Goal: Task Accomplishment & Management: Use online tool/utility

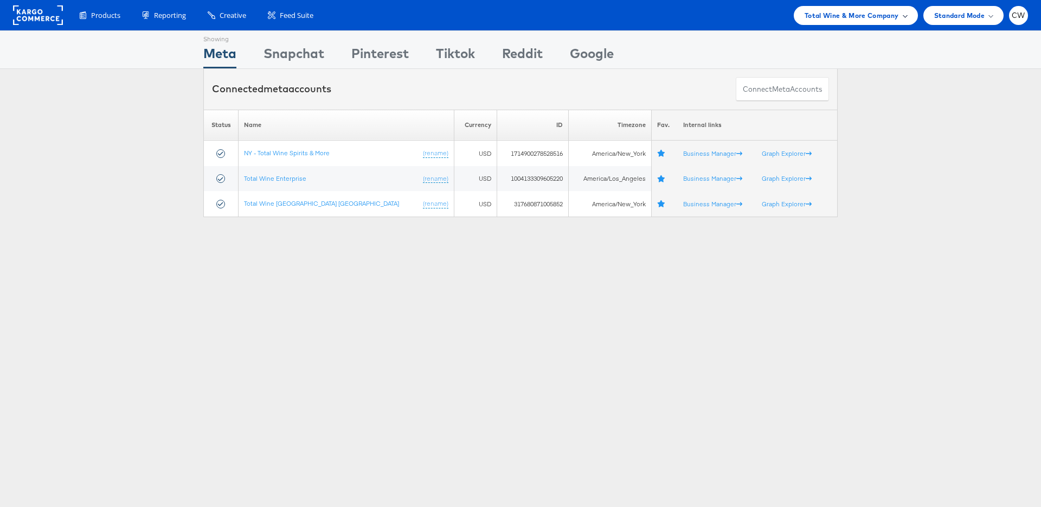
click at [868, 19] on span "Total Wine & More Company" at bounding box center [852, 15] width 94 height 11
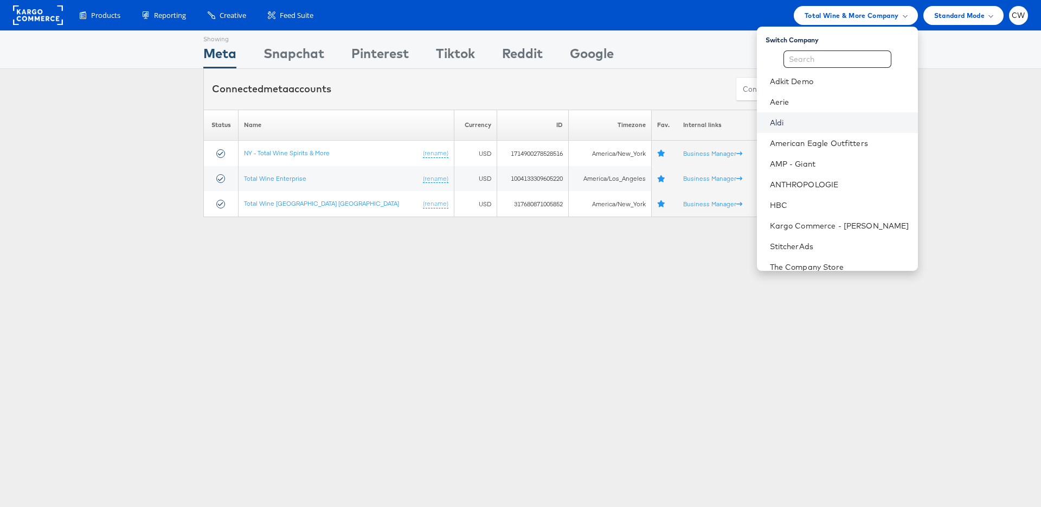
click at [792, 118] on link "Aldi" at bounding box center [839, 122] width 139 height 11
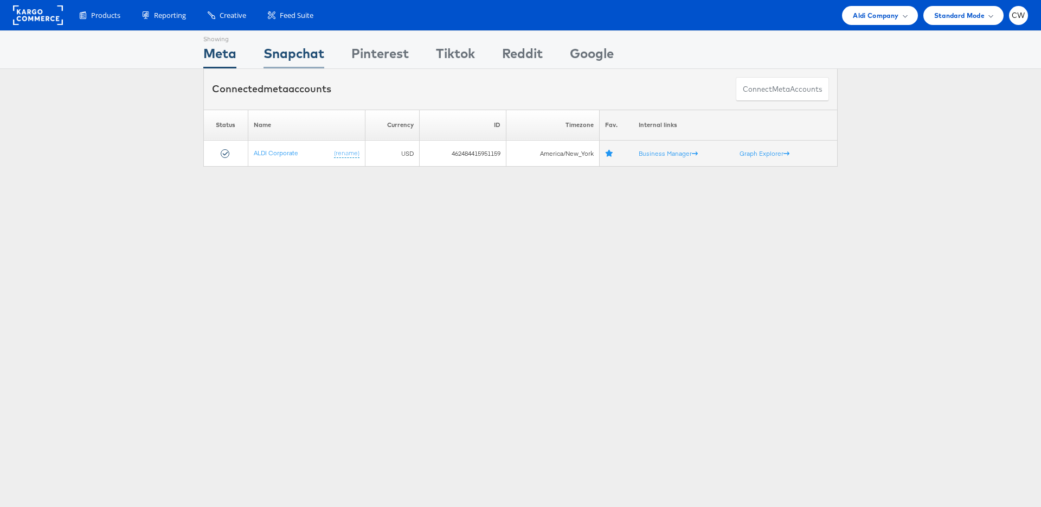
click at [280, 49] on div "Snapchat" at bounding box center [294, 56] width 61 height 24
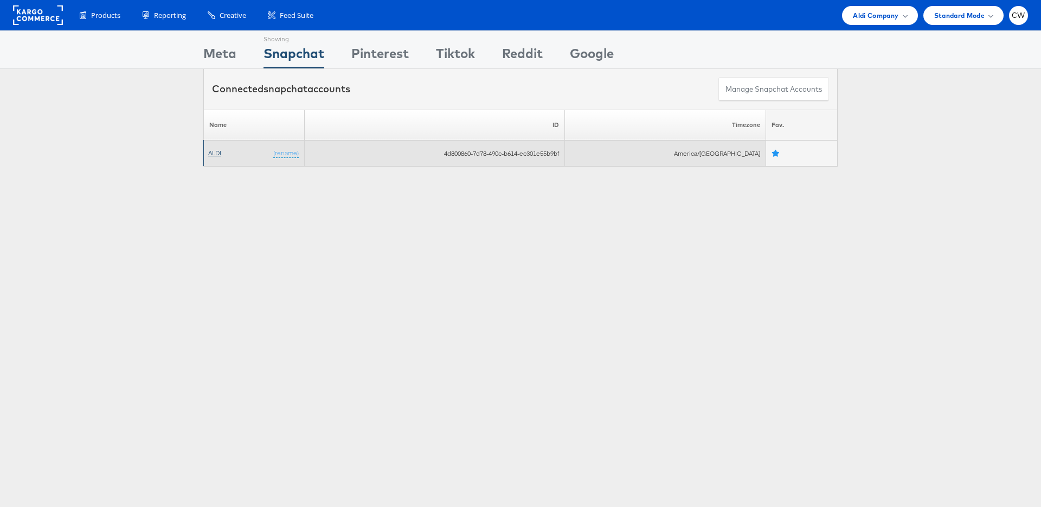
click at [214, 150] on link "ALDI" at bounding box center [214, 153] width 13 height 8
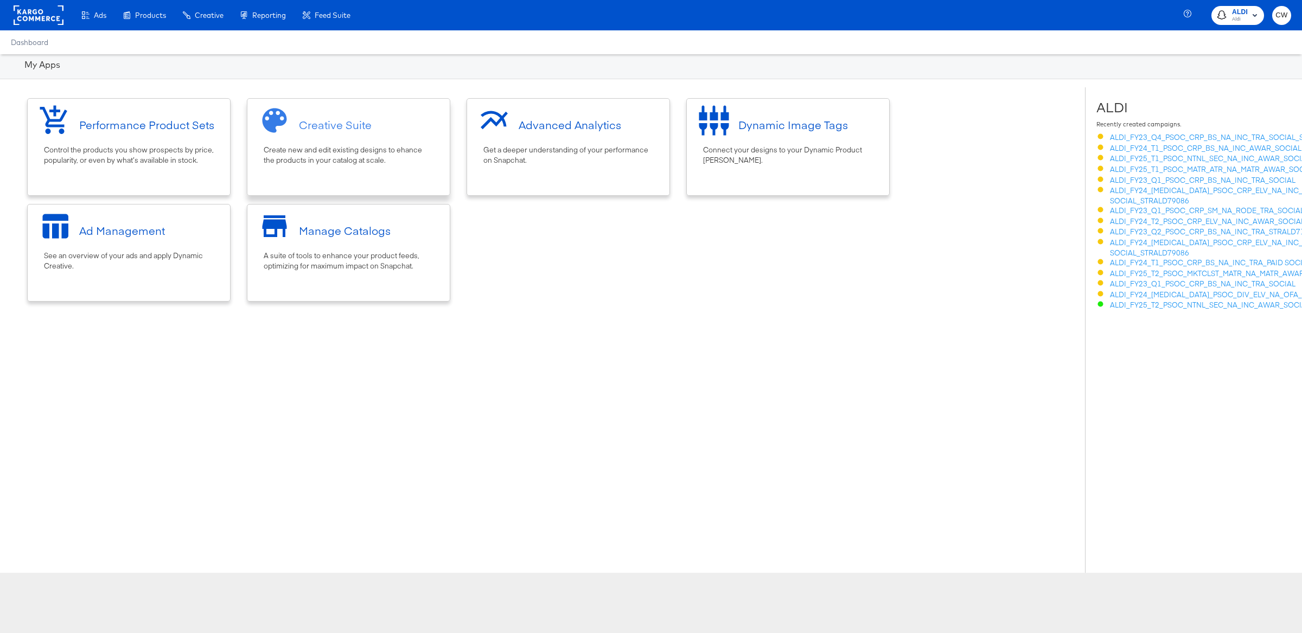
click at [379, 135] on div "Creative Suite" at bounding box center [348, 124] width 191 height 41
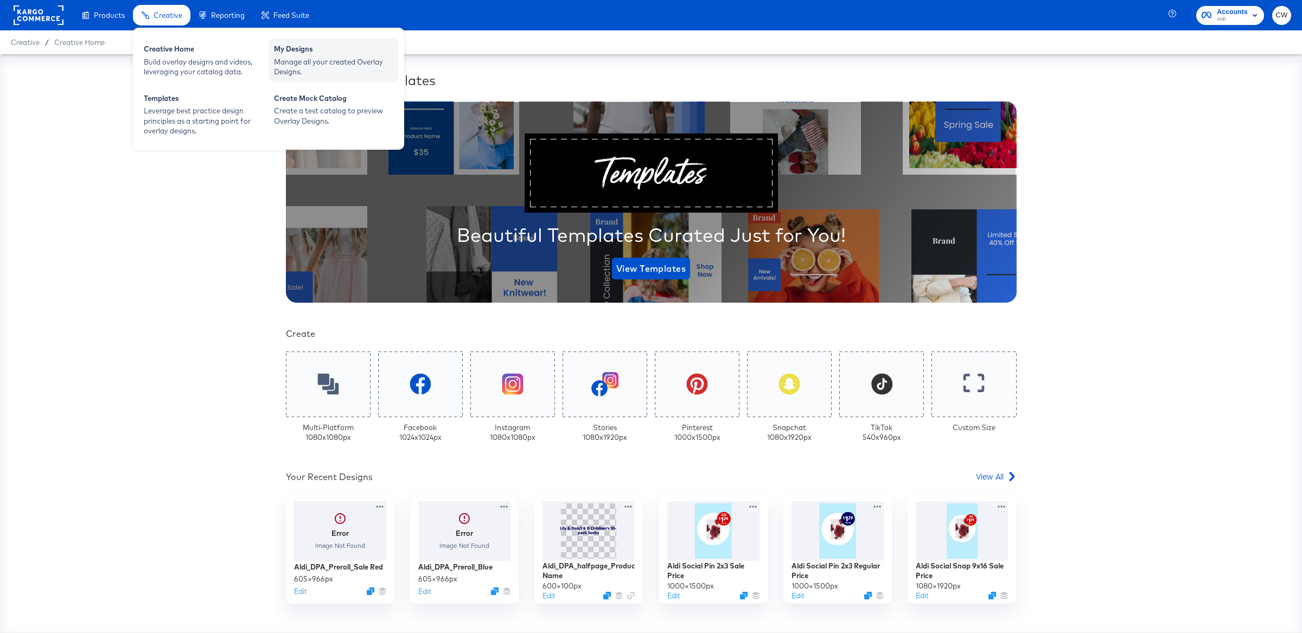
click at [338, 75] on div "Manage all your created Overlay Designs." at bounding box center [333, 67] width 119 height 20
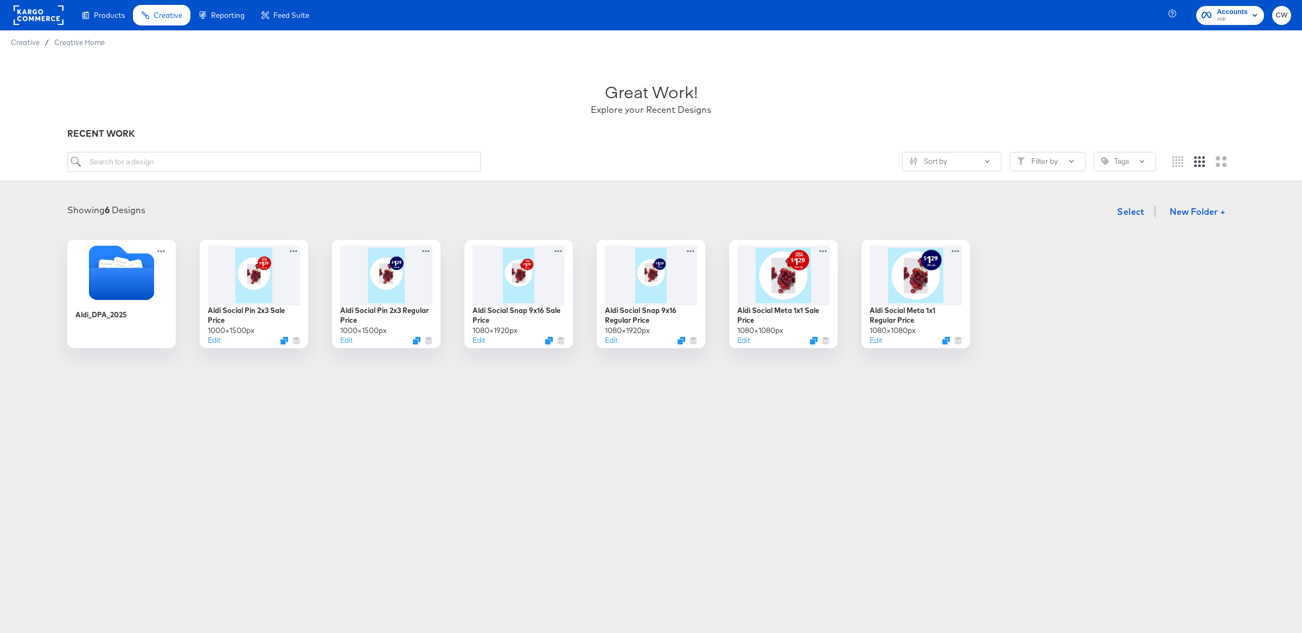
click at [60, 15] on rect at bounding box center [39, 15] width 50 height 20
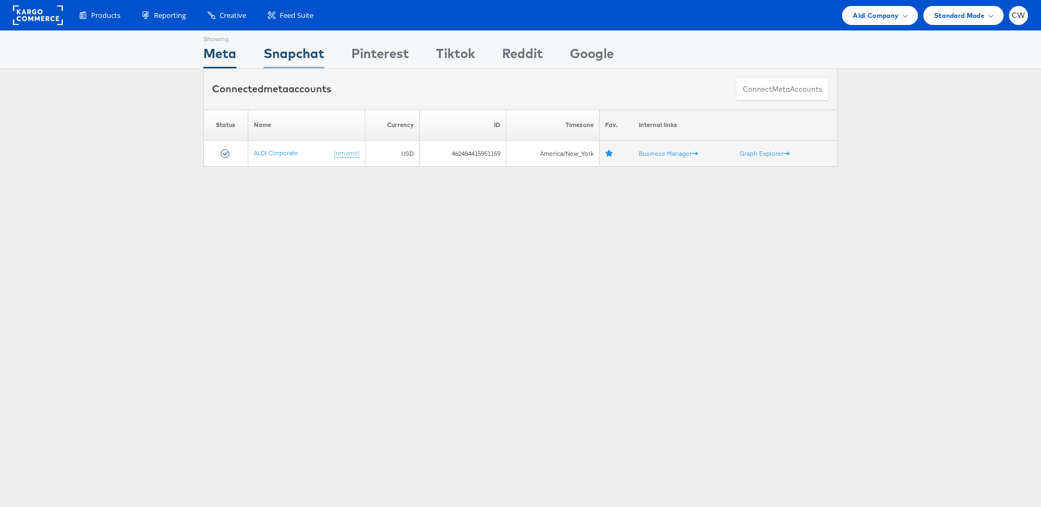
click at [320, 50] on div "Snapchat" at bounding box center [294, 56] width 61 height 24
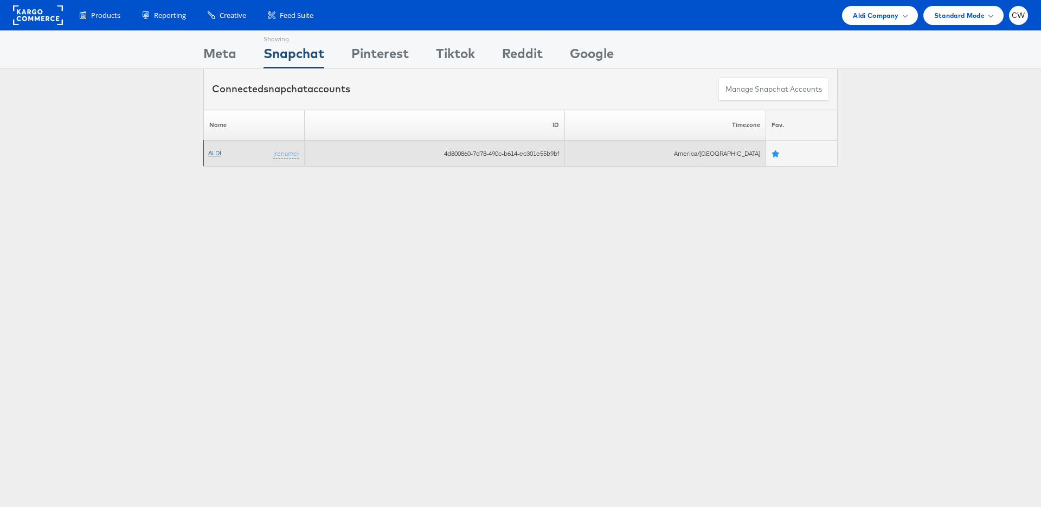
click at [219, 150] on link "ALDI" at bounding box center [214, 153] width 13 height 8
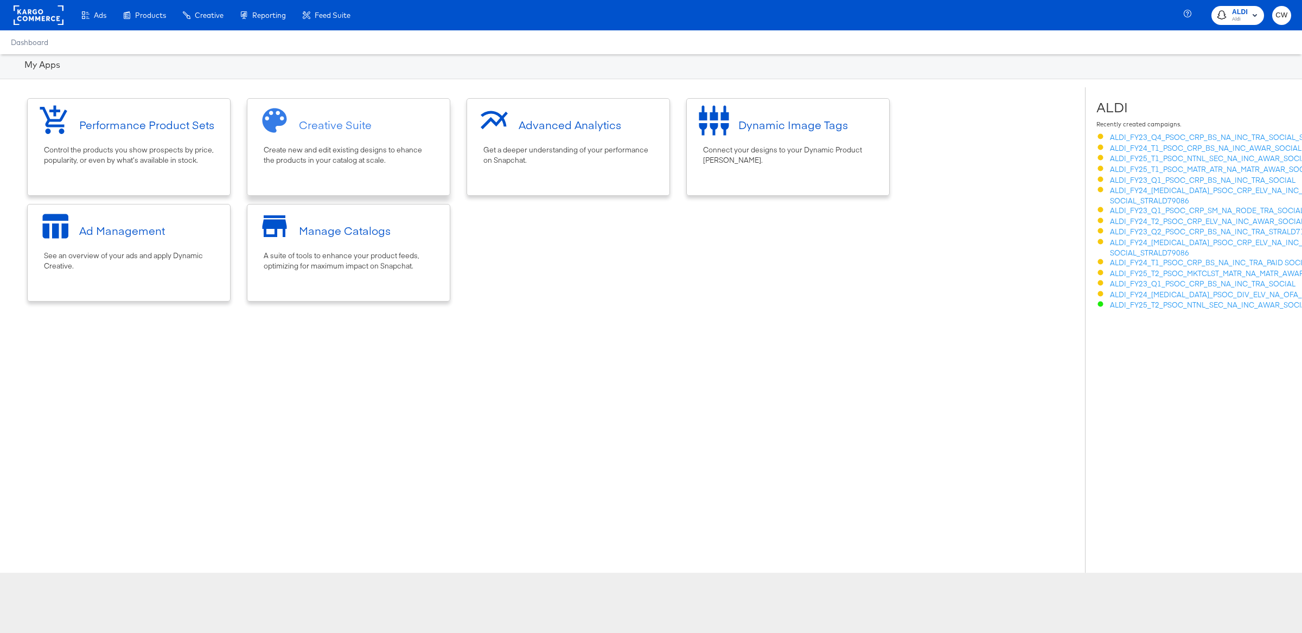
click at [302, 169] on div "Creative Suite Create new and edit existing designs to ehance the products in y…" at bounding box center [348, 147] width 203 height 98
click at [144, 248] on div "Ad Management" at bounding box center [128, 230] width 191 height 41
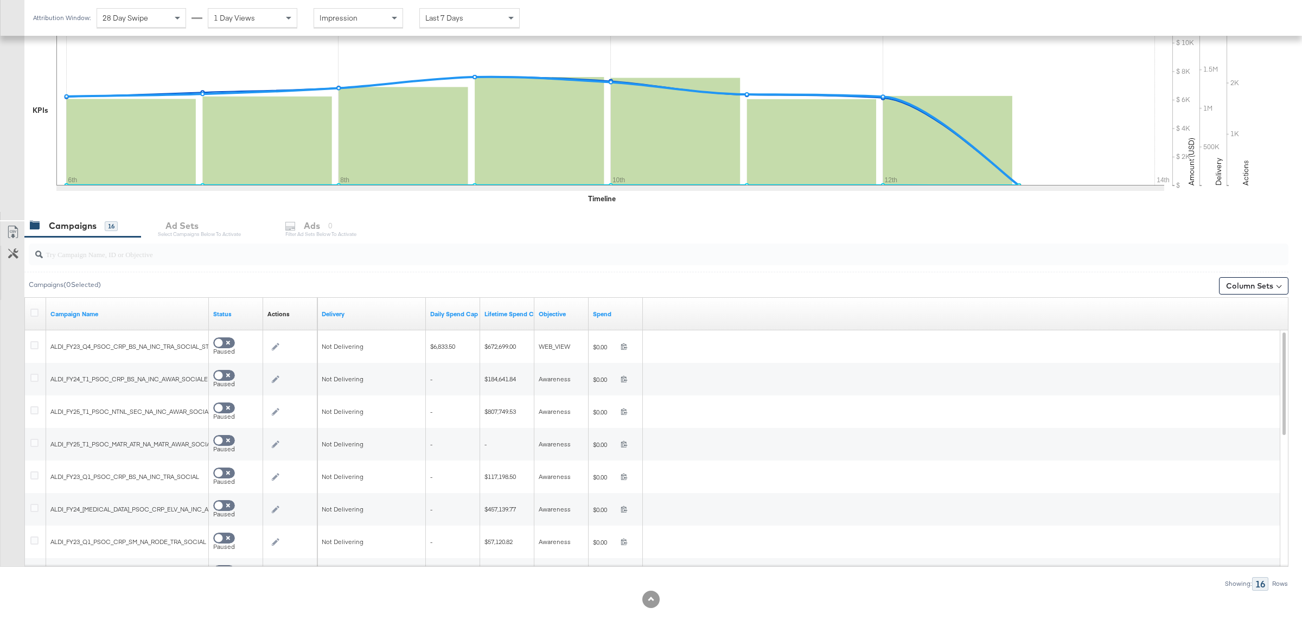
scroll to position [251, 0]
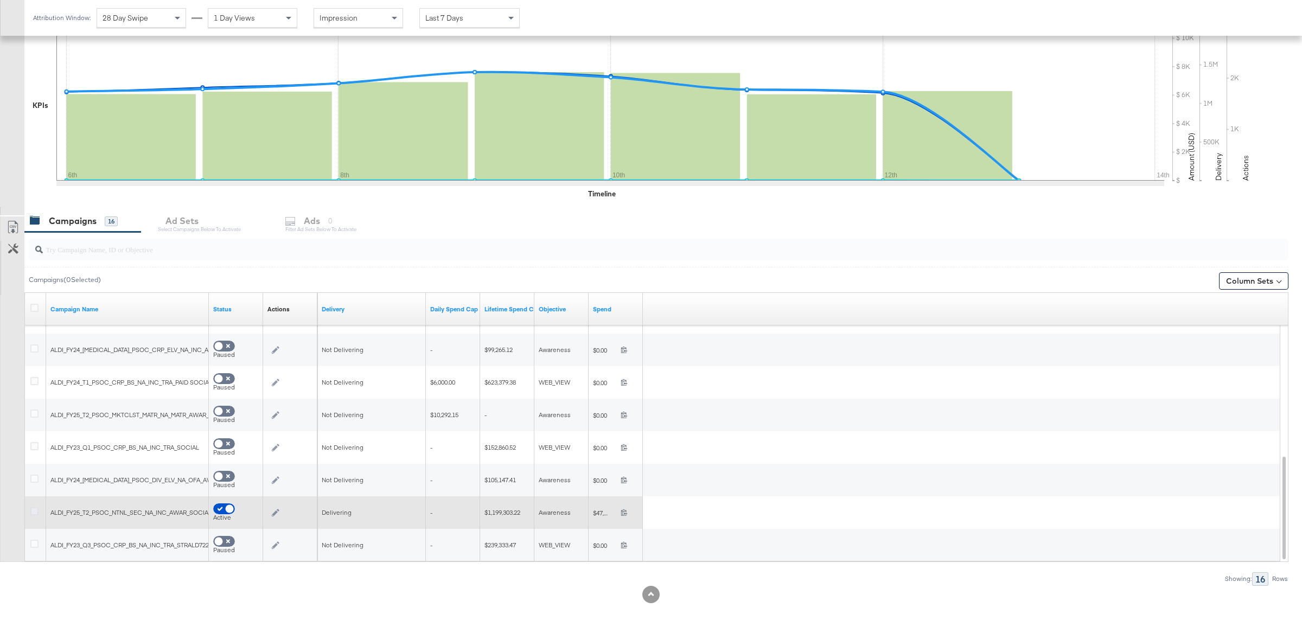
click at [34, 510] on icon at bounding box center [34, 511] width 8 height 8
click at [0, 0] on input "checkbox" at bounding box center [0, 0] width 0 height 0
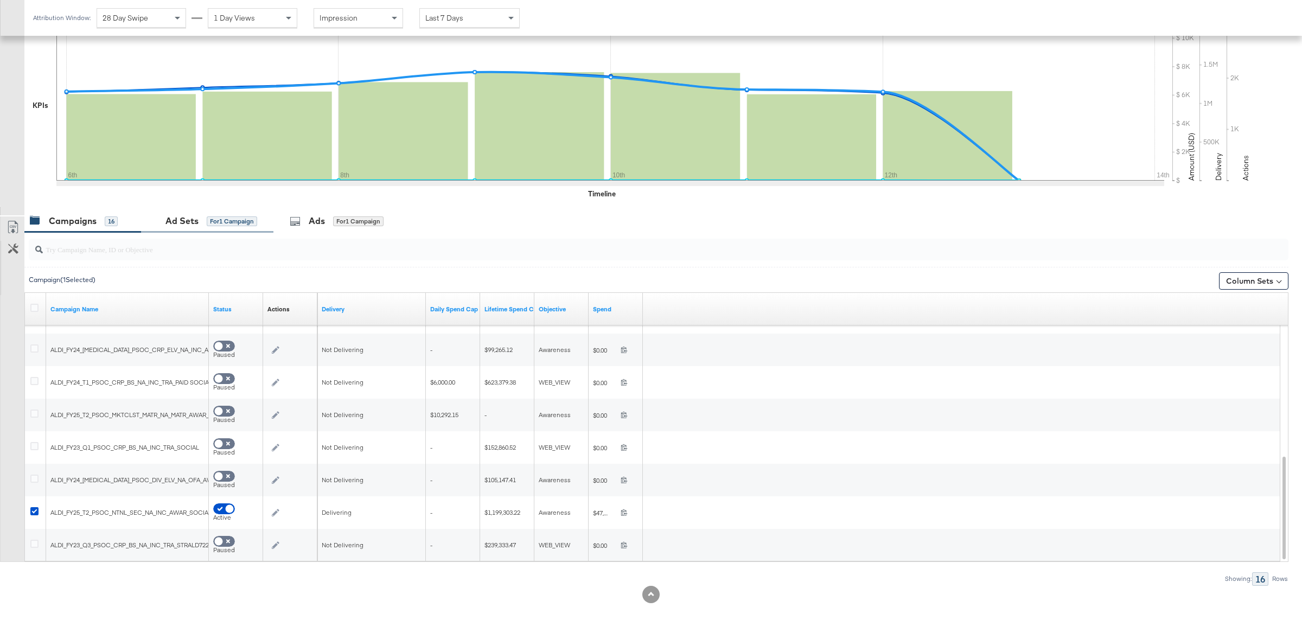
click at [246, 213] on div "Ad Sets for 1 Campaign" at bounding box center [207, 220] width 132 height 23
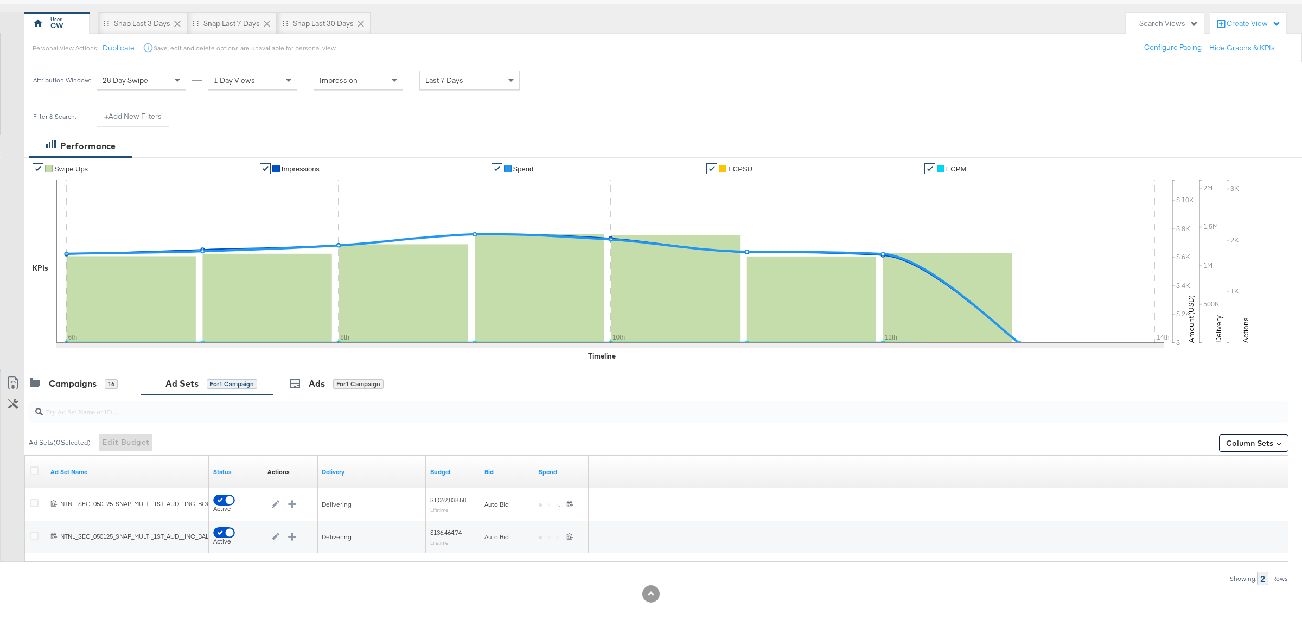
scroll to position [88, 0]
click at [359, 380] on div "for 1 Campaign" at bounding box center [358, 384] width 50 height 10
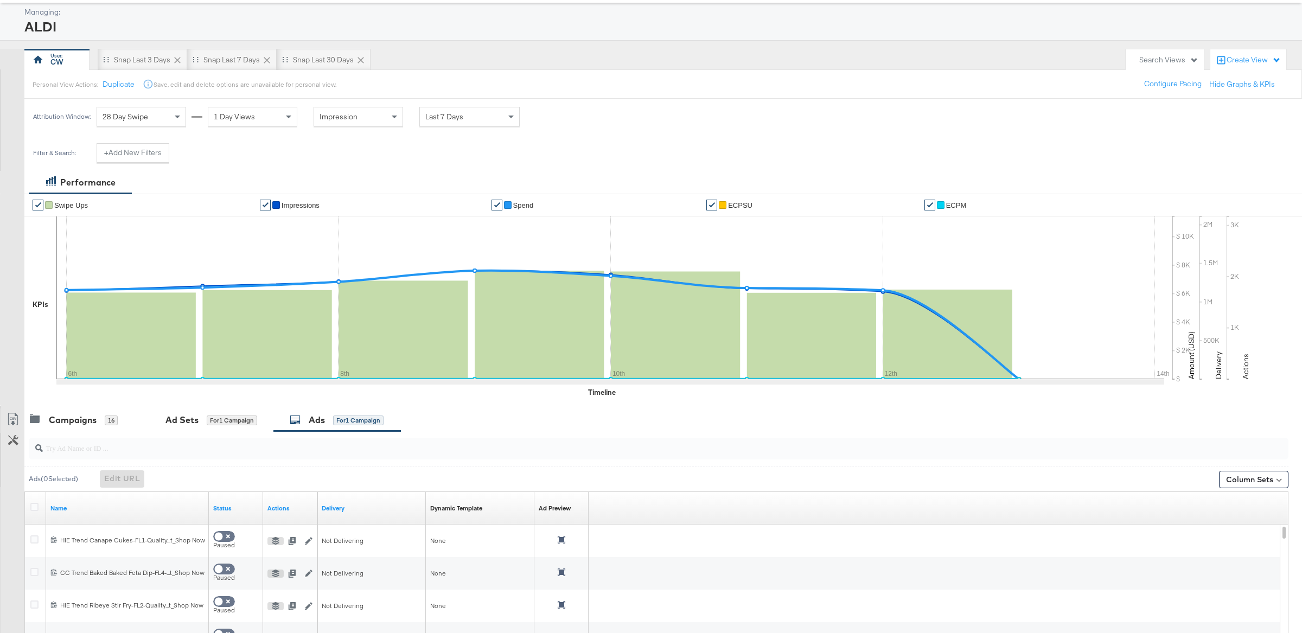
scroll to position [75, 0]
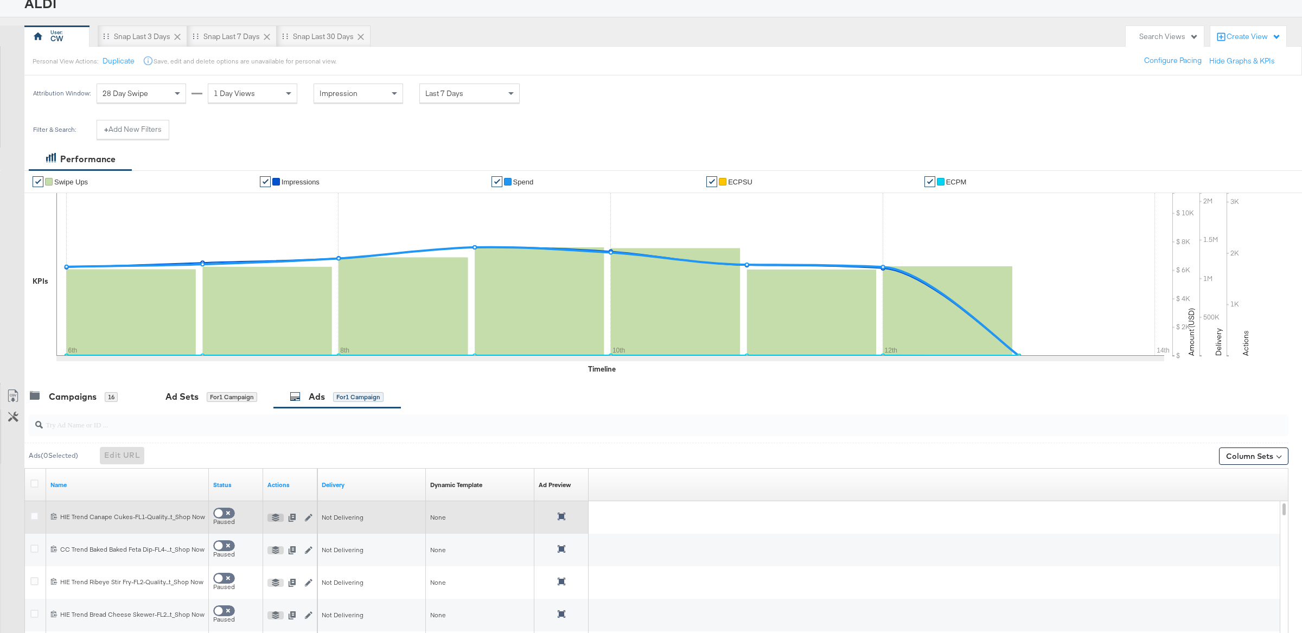
click at [563, 520] on icon at bounding box center [562, 517] width 8 height 8
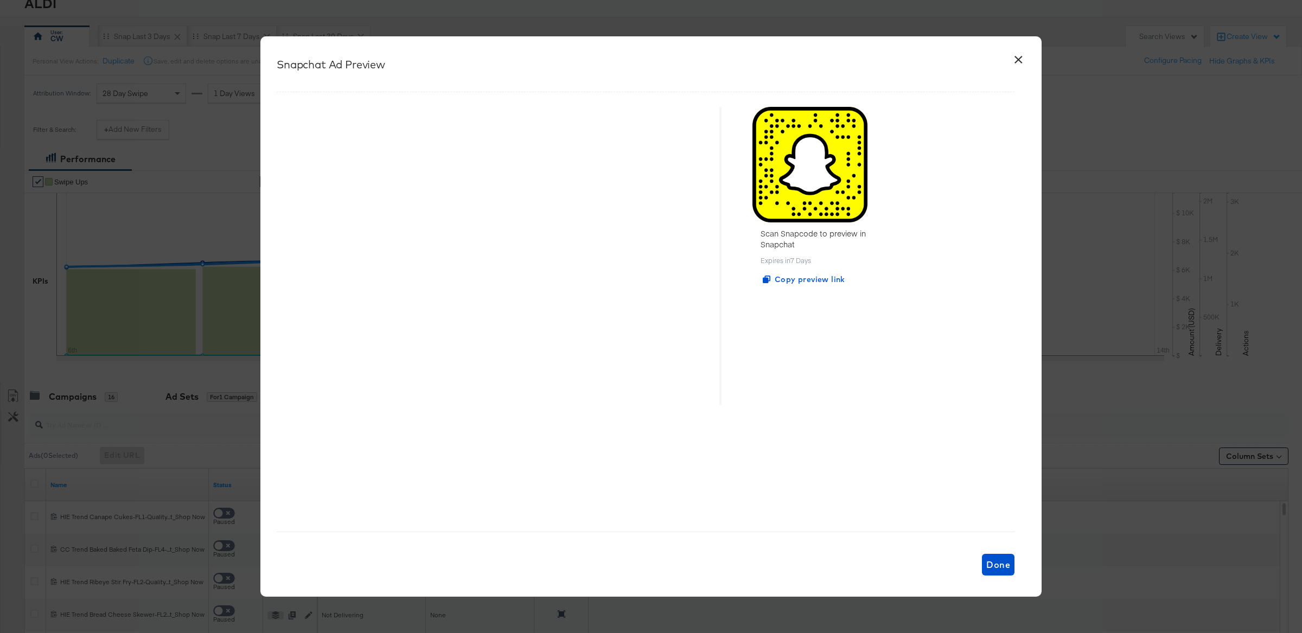
click at [1014, 56] on div "Snapchat Ad Preview" at bounding box center [646, 64] width 738 height 56
click at [1021, 57] on button "×" at bounding box center [1018, 57] width 20 height 20
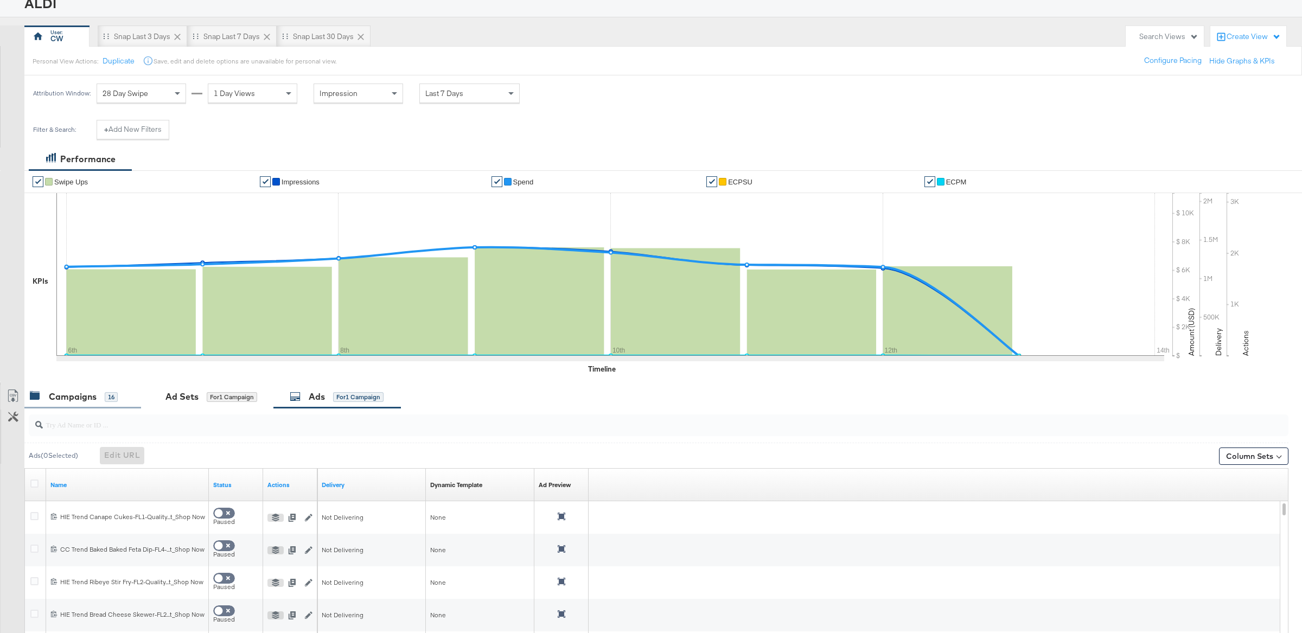
click at [86, 386] on div "Campaigns 16" at bounding box center [82, 396] width 117 height 23
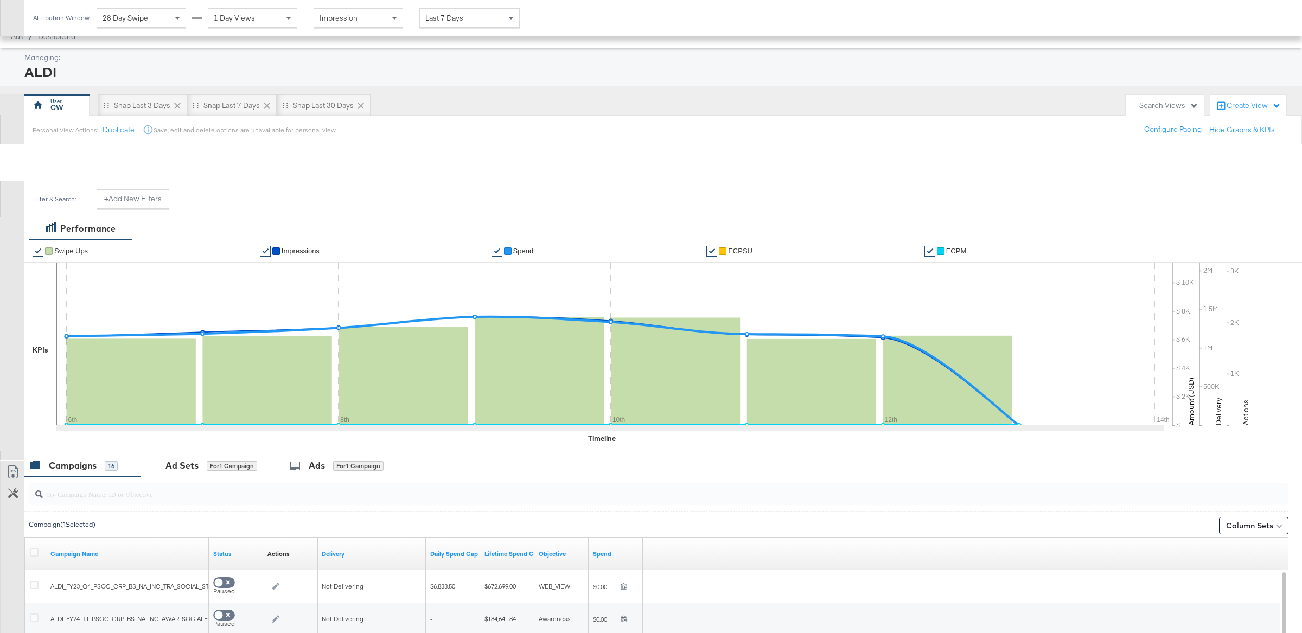
scroll to position [0, 0]
